Goal: Information Seeking & Learning: Get advice/opinions

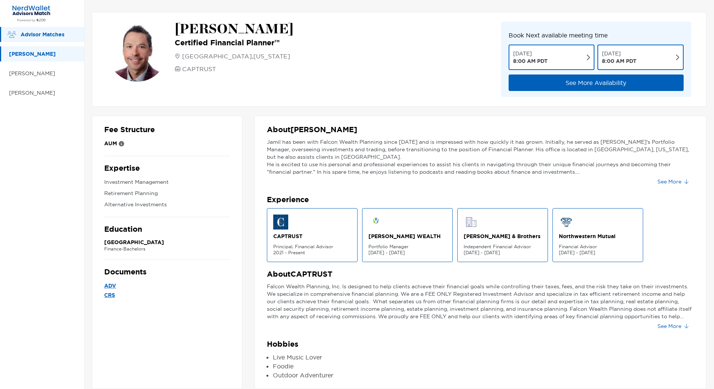
click at [38, 34] on p "Advisor Matches" at bounding box center [49, 34] width 56 height 9
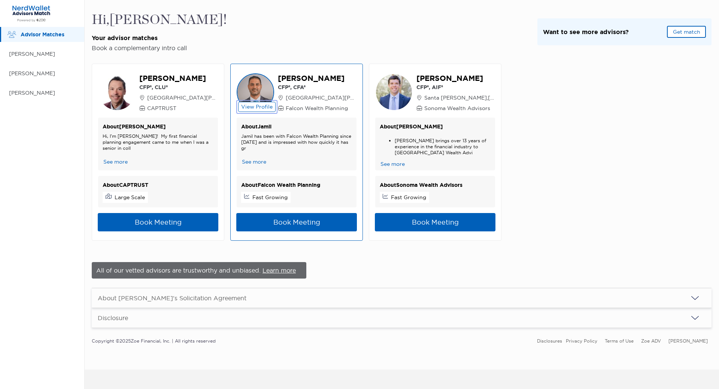
click at [258, 108] on button "View Profile" at bounding box center [256, 107] width 37 height 10
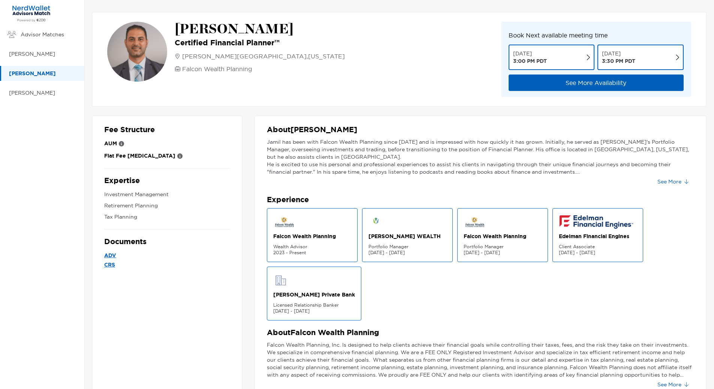
click at [111, 254] on p "ADV" at bounding box center [167, 255] width 126 height 9
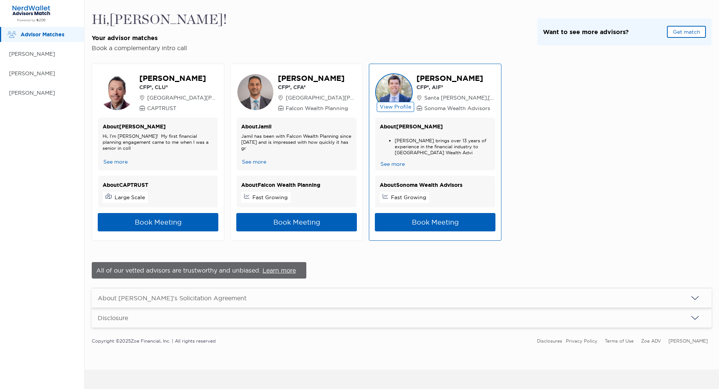
click at [401, 129] on p "About [PERSON_NAME]" at bounding box center [435, 126] width 111 height 9
click at [402, 108] on button "View Profile" at bounding box center [395, 107] width 37 height 10
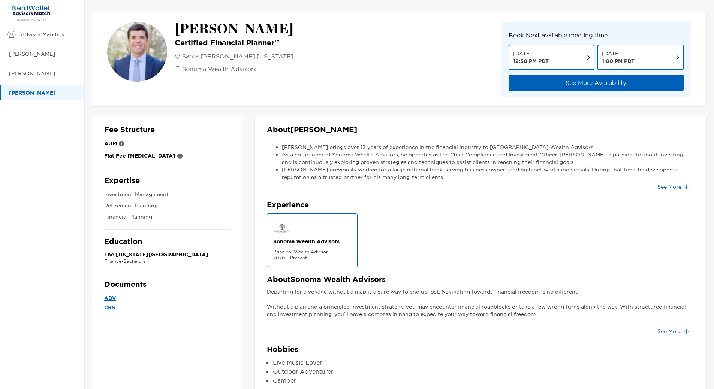
click at [112, 306] on p "CRS" at bounding box center [167, 307] width 126 height 9
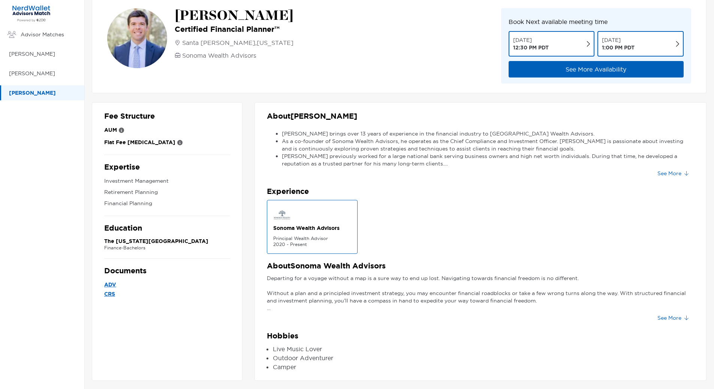
scroll to position [17, 0]
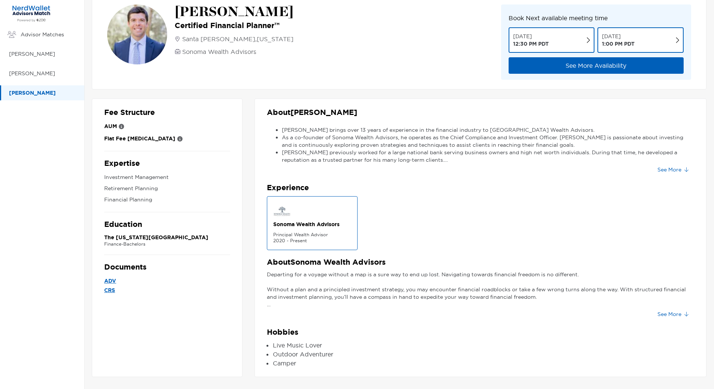
click at [109, 291] on p "CRS" at bounding box center [167, 290] width 126 height 9
click at [110, 280] on p "ADV" at bounding box center [167, 281] width 126 height 9
